Goal: Submit feedback/report problem: Submit feedback/report problem

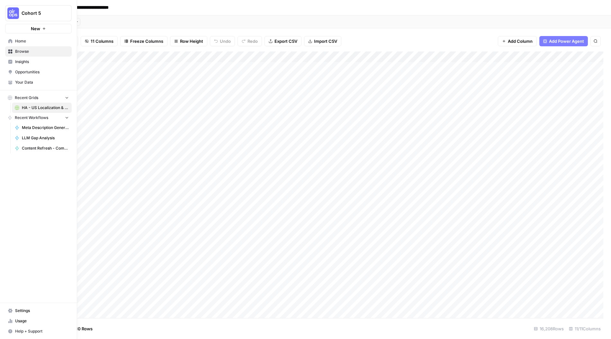
click at [21, 42] on span "Home" at bounding box center [42, 41] width 54 height 6
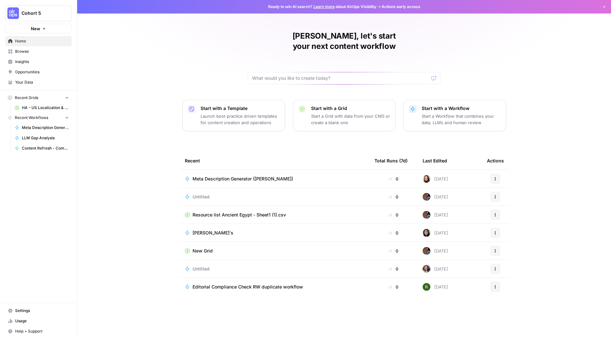
click at [24, 13] on span "Cohort 5" at bounding box center [41, 13] width 39 height 6
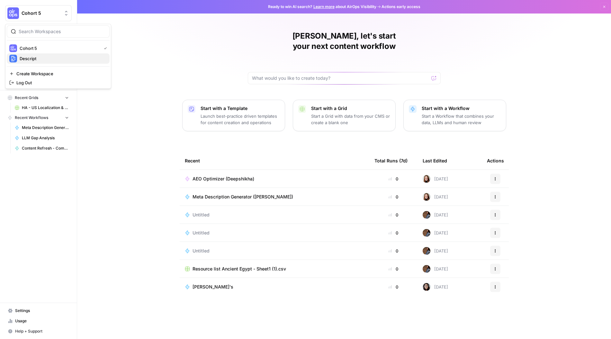
click at [46, 57] on span "Descript" at bounding box center [62, 58] width 85 height 6
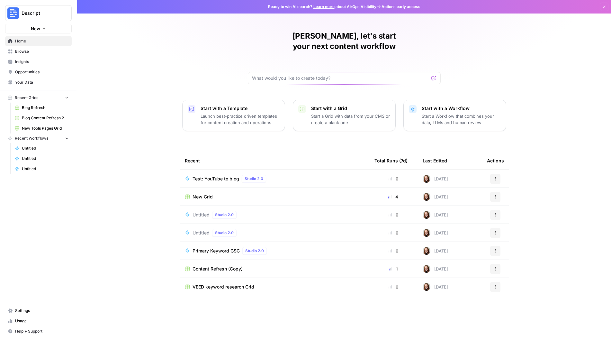
click at [221, 175] on span "Test: YouTube to blog" at bounding box center [215, 178] width 47 height 6
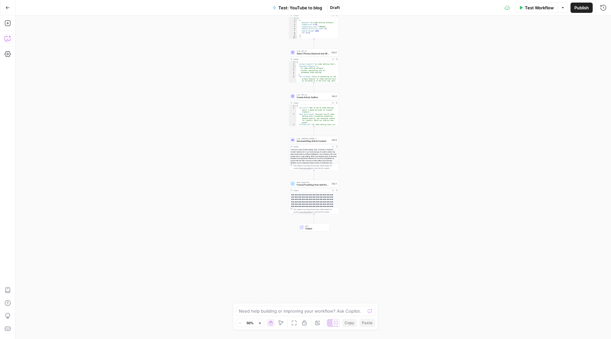
click at [10, 40] on icon "button" at bounding box center [7, 38] width 6 height 6
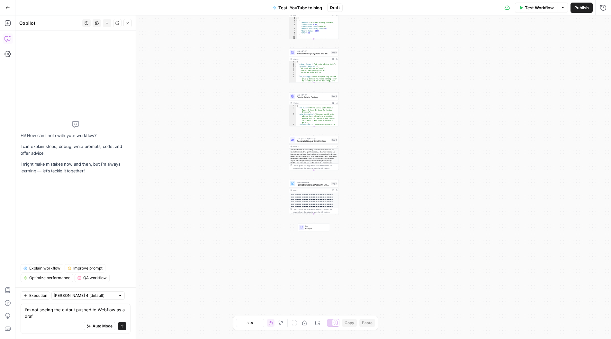
type textarea "I'm not seeing the output pushed to Webflow as a draft"
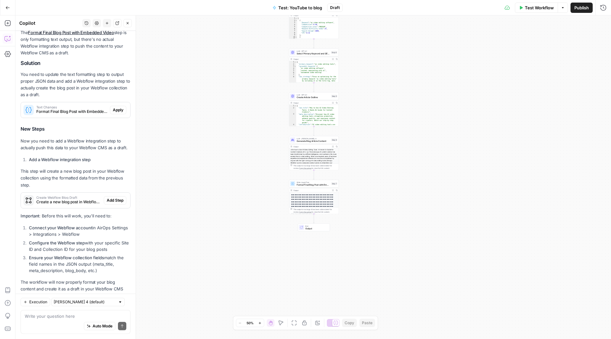
scroll to position [101, 0]
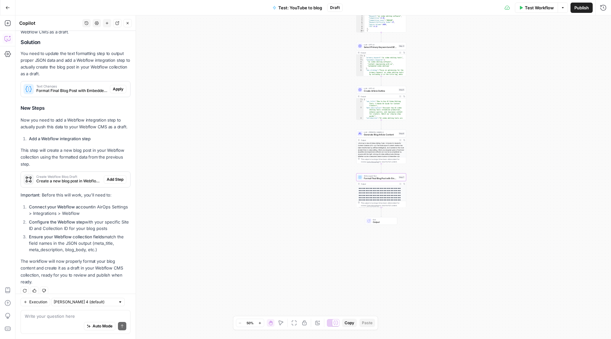
click at [120, 89] on span "Apply" at bounding box center [118, 89] width 11 height 6
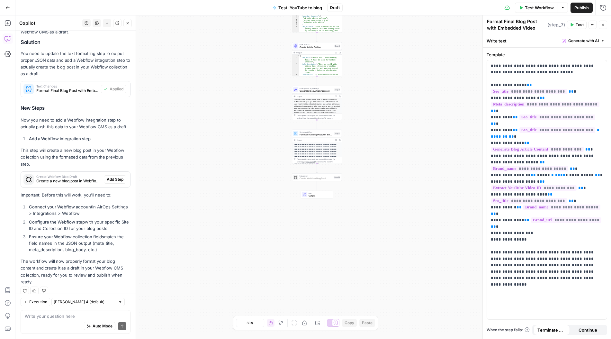
click at [111, 181] on span "Add Step" at bounding box center [115, 179] width 17 height 6
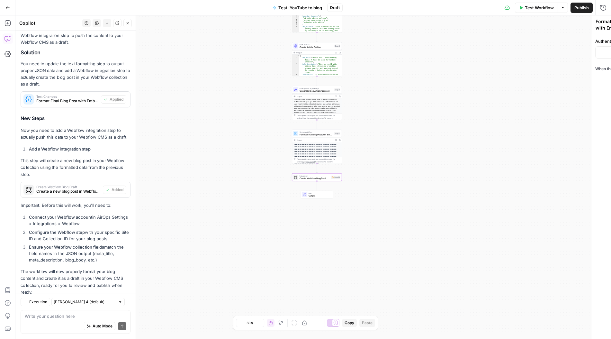
type textarea "Create Webflow Blog Draft"
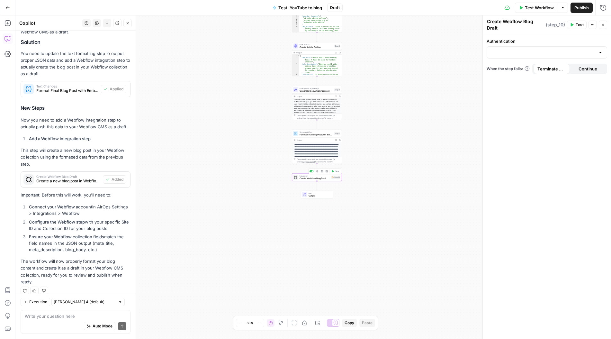
click at [328, 177] on span "Create Webflow Blog Draft" at bounding box center [314, 178] width 30 height 3
click at [317, 177] on span "Create Webflow Blog Draft" at bounding box center [314, 178] width 30 height 3
click at [574, 53] on input "Authentication" at bounding box center [543, 52] width 104 height 6
click at [597, 54] on div at bounding box center [546, 52] width 120 height 12
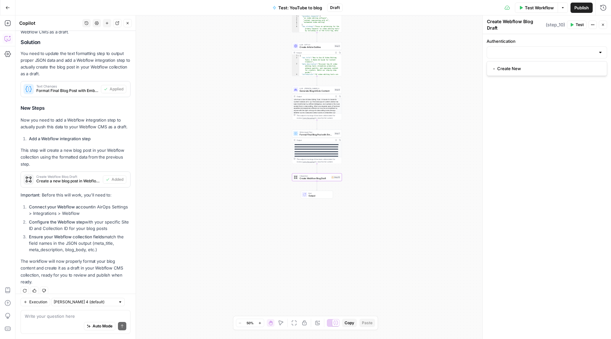
click at [600, 53] on div at bounding box center [600, 52] width 5 height 6
